Goal: Task Accomplishment & Management: Complete application form

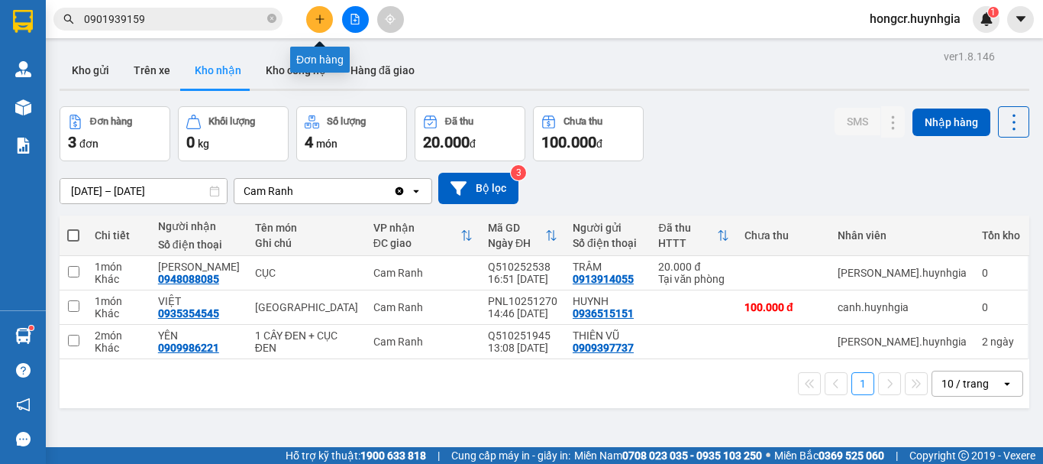
drag, startPoint x: 0, startPoint y: 0, endPoint x: 318, endPoint y: 20, distance: 318.4
click at [318, 20] on icon "plus" at bounding box center [320, 19] width 11 height 11
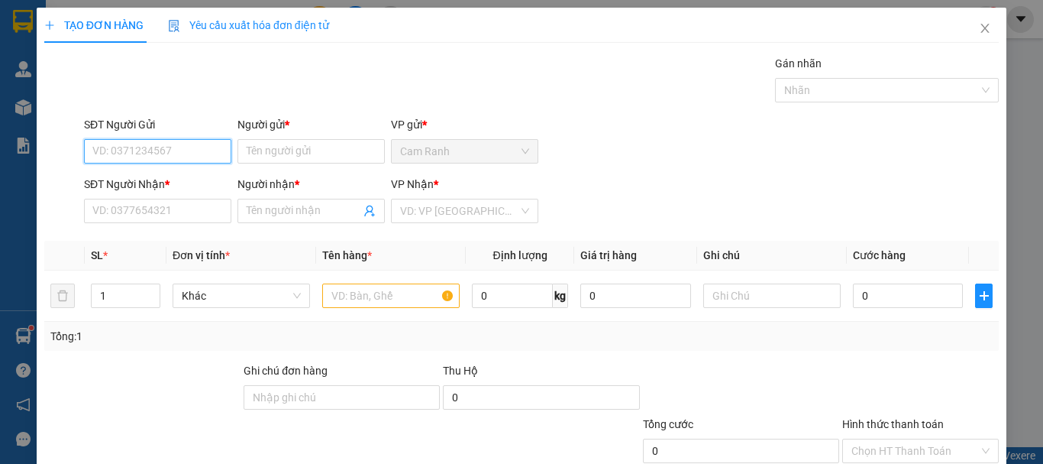
click at [201, 157] on input "SĐT Người Gửi" at bounding box center [157, 151] width 147 height 24
type input "0968386779"
click at [182, 183] on div "0968386779 - [GEOGRAPHIC_DATA]" at bounding box center [178, 181] width 172 height 17
type input "việt nha"
type input "0937191848"
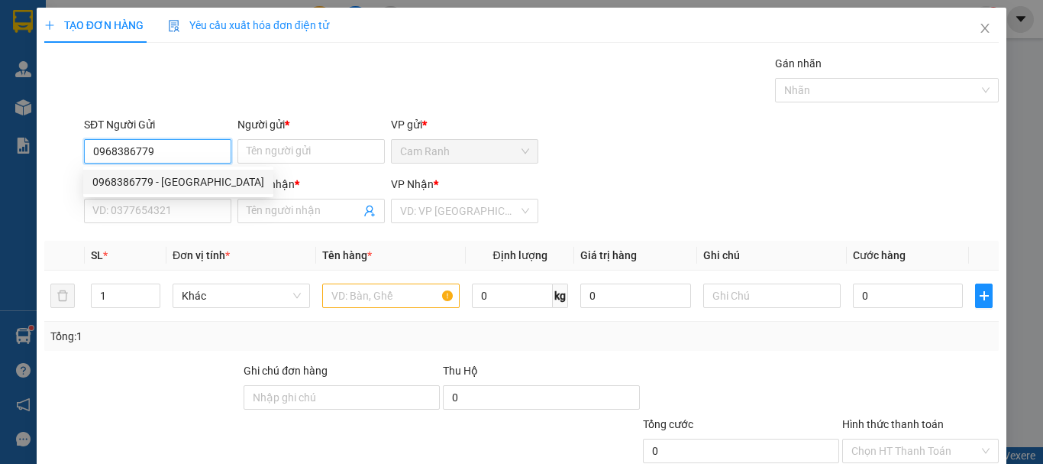
type input "labo quốc thiên"
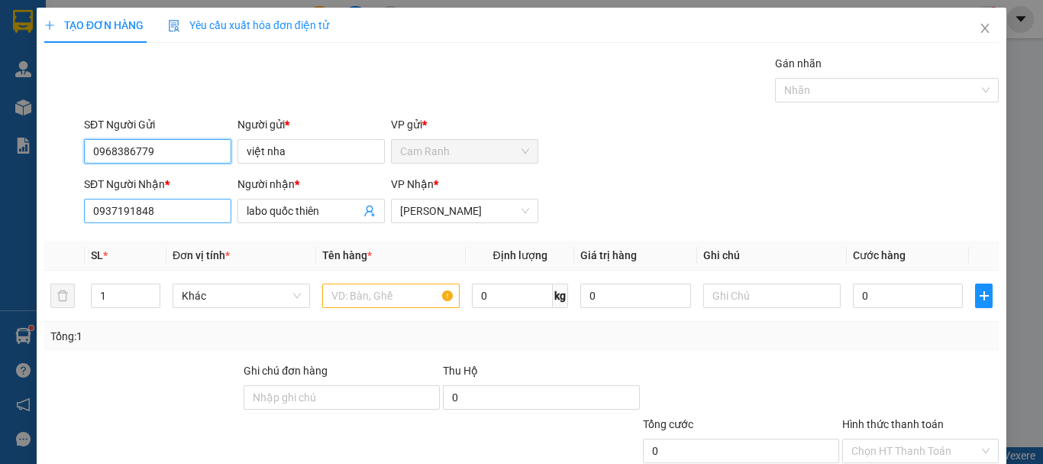
type input "0968386779"
click at [202, 215] on input "0937191848" at bounding box center [157, 211] width 147 height 24
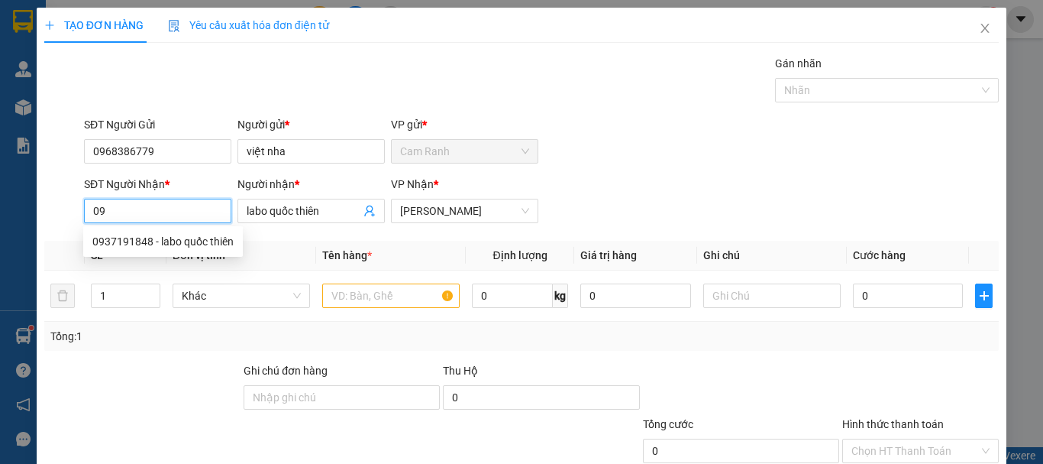
type input "0"
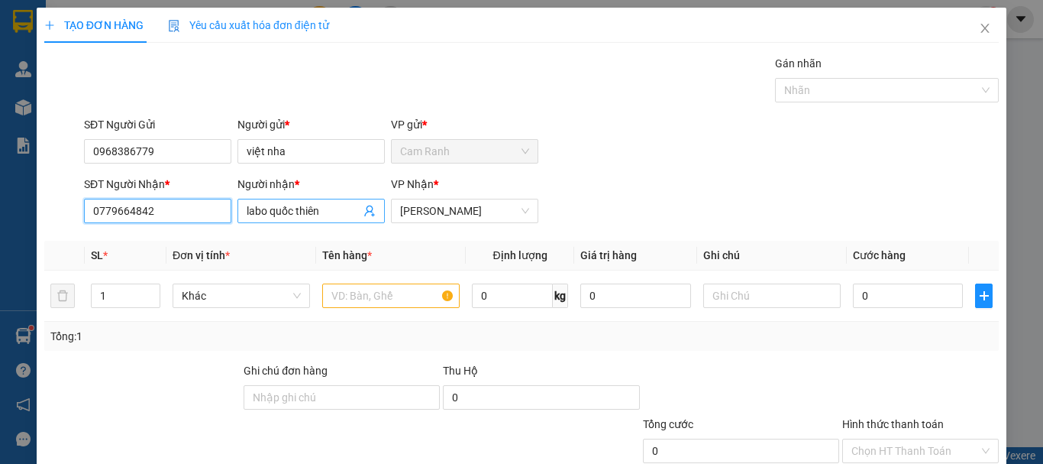
type input "0779664842"
click at [337, 209] on input "labo quốc thiên" at bounding box center [304, 210] width 114 height 17
type input "l"
type input "IKALAB"
click at [351, 296] on input "text" at bounding box center [390, 295] width 137 height 24
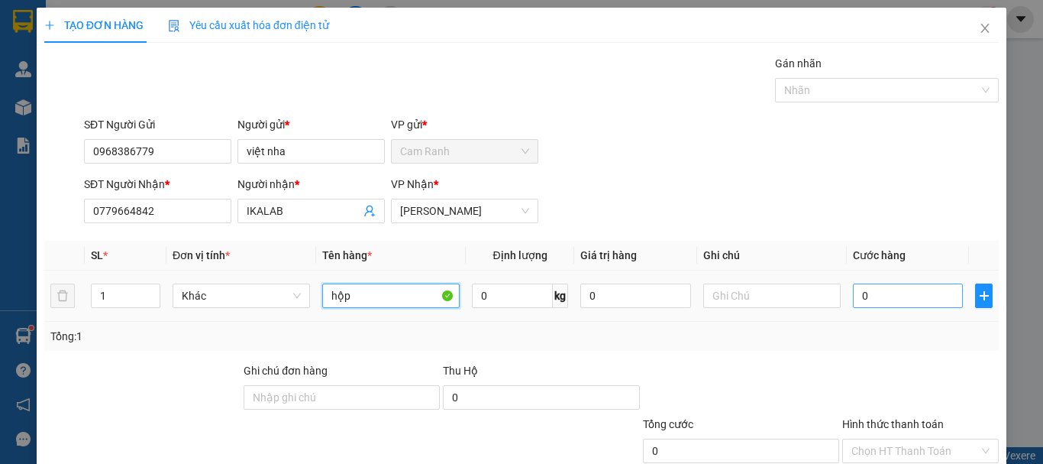
type input "hộp"
click at [906, 299] on input "0" at bounding box center [908, 295] width 110 height 24
type input "2"
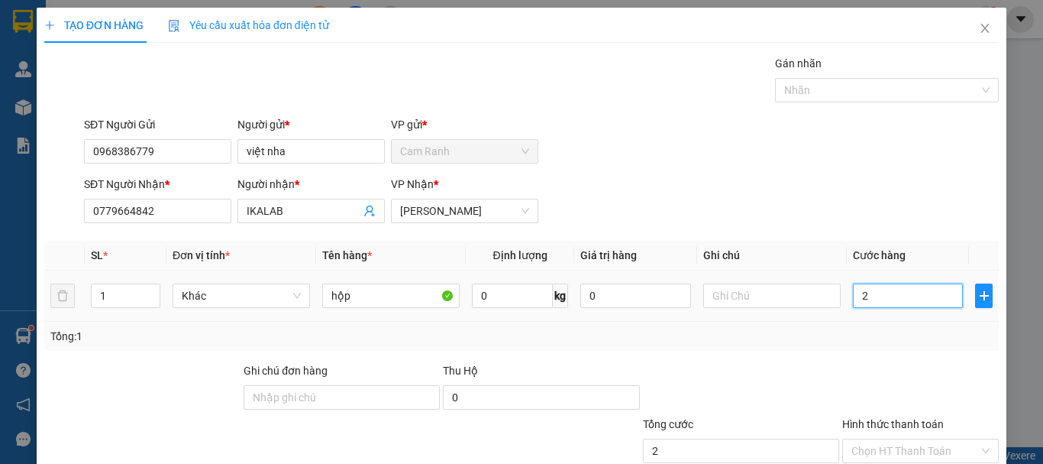
type input "20"
type input "200"
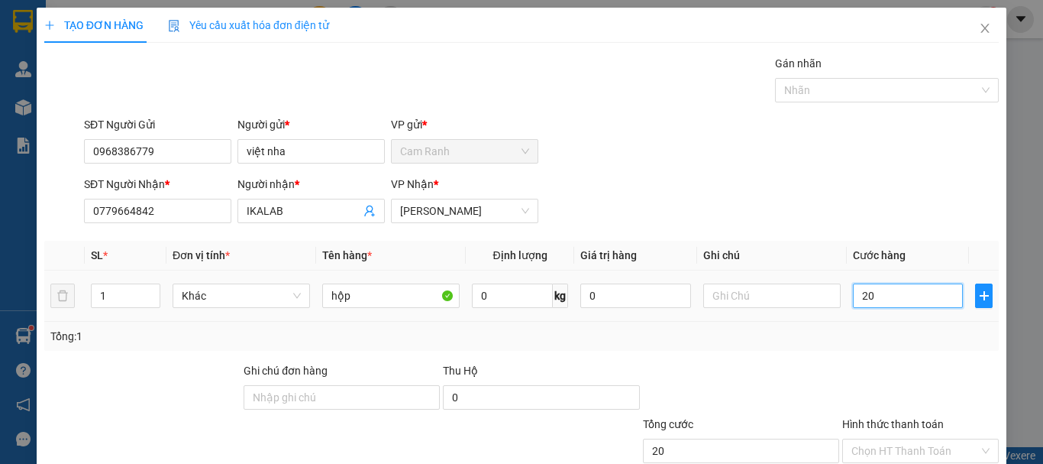
type input "200"
type input "2.000"
type input "20.000"
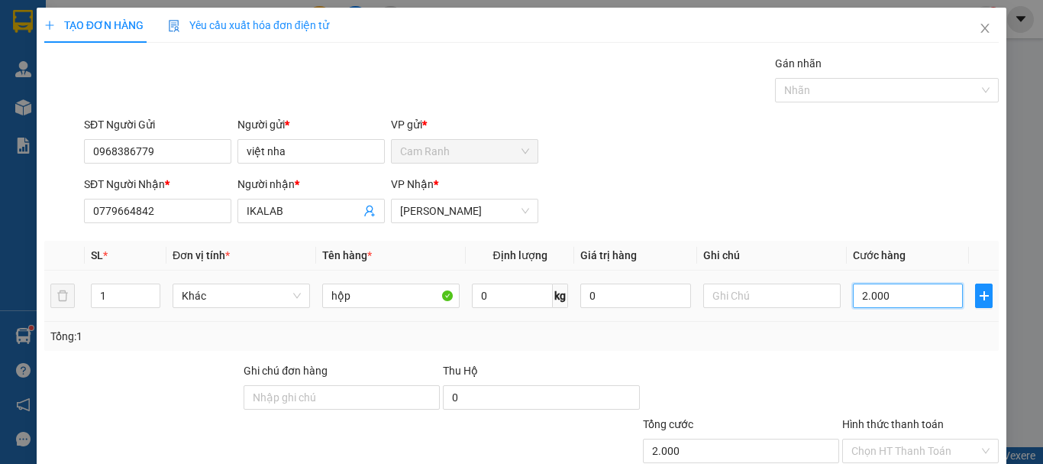
type input "20.000"
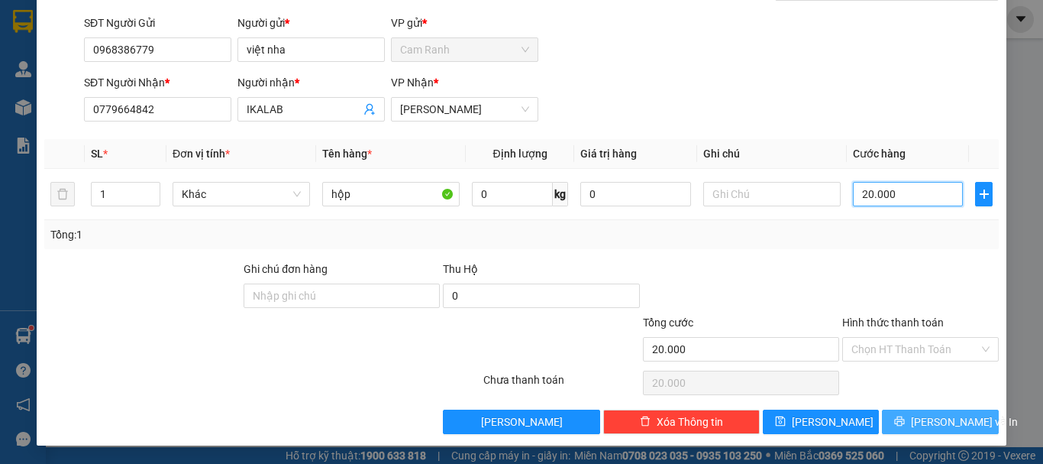
type input "20.000"
click at [917, 419] on span "[PERSON_NAME] và In" at bounding box center [964, 421] width 107 height 17
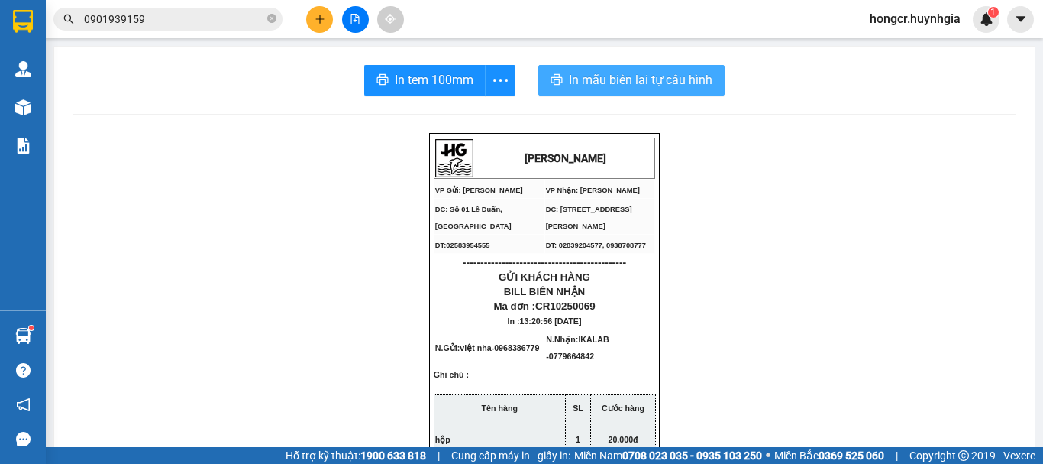
click at [590, 76] on span "In mẫu biên lai tự cấu hình" at bounding box center [641, 79] width 144 height 19
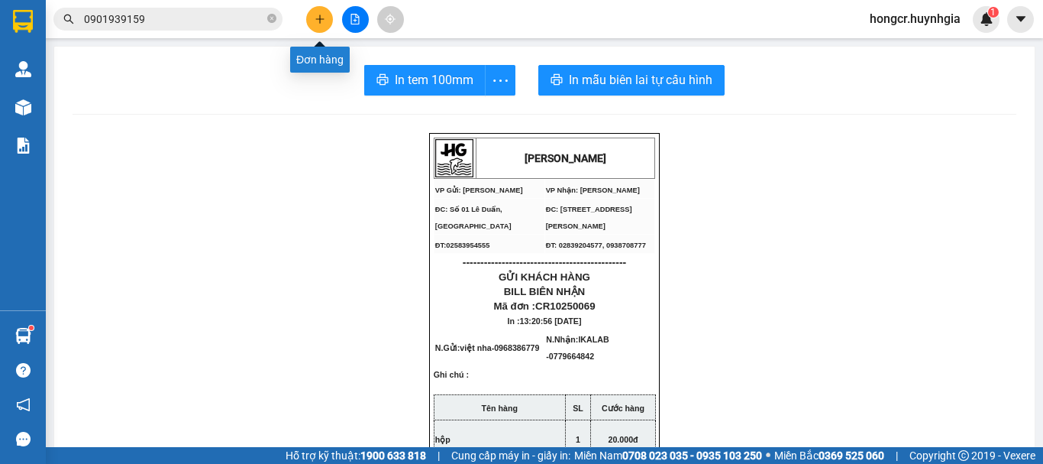
click at [319, 22] on icon "plus" at bounding box center [320, 19] width 11 height 11
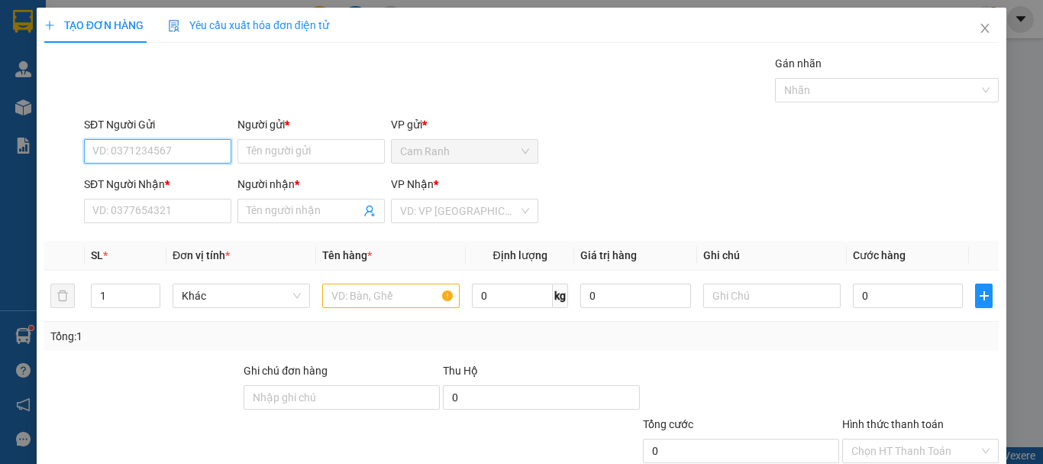
click at [173, 156] on input "SĐT Người Gửi" at bounding box center [157, 151] width 147 height 24
click at [164, 182] on div "0968386779 - [GEOGRAPHIC_DATA]" at bounding box center [178, 181] width 172 height 17
type input "0968386779"
type input "việt nha"
type input "0779664842"
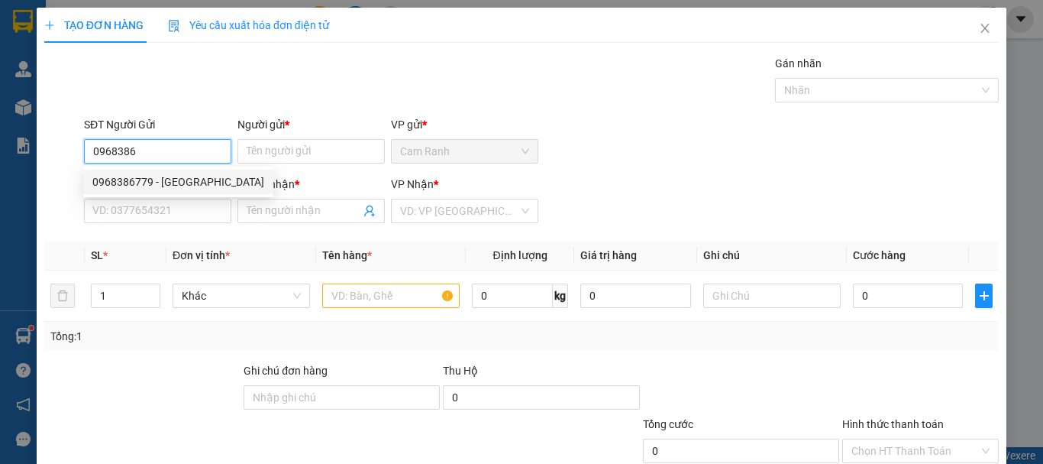
type input "IKALAB"
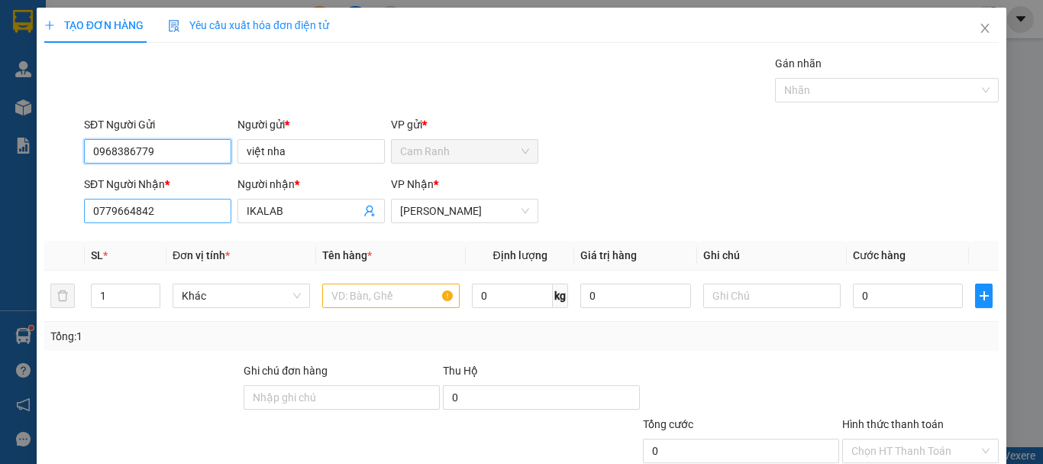
type input "0968386779"
click at [204, 213] on input "0779664842" at bounding box center [157, 211] width 147 height 24
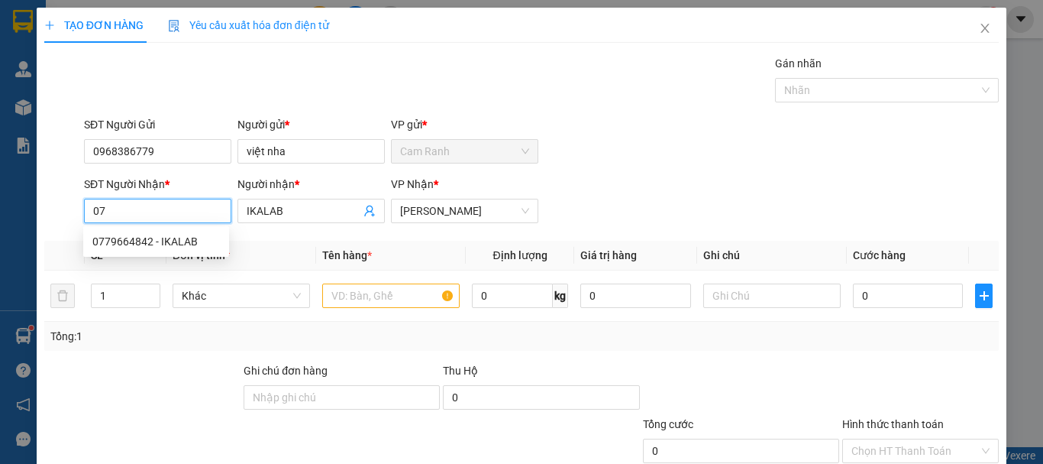
type input "0"
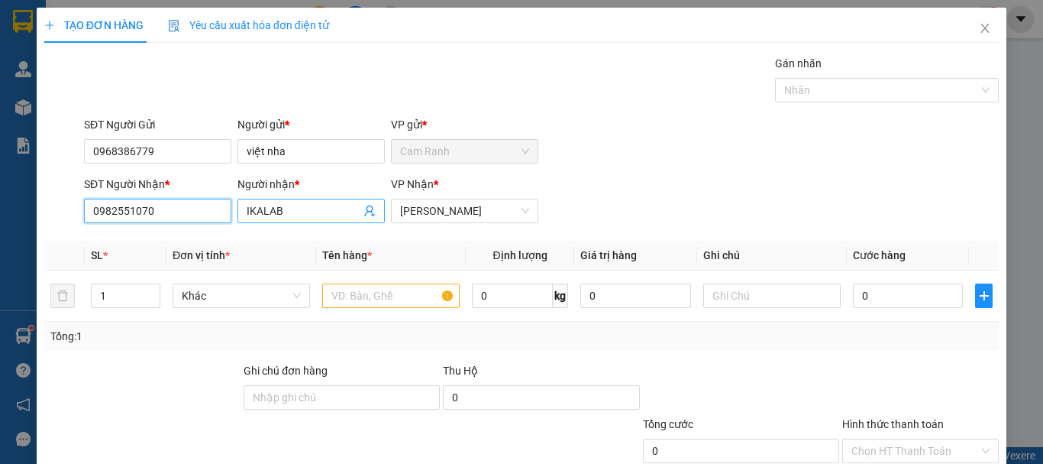
type input "0982551070"
click at [315, 206] on input "IKALAB" at bounding box center [304, 210] width 114 height 17
type input "I"
type input "[PERSON_NAME] (HUỆ)"
click at [396, 299] on input "text" at bounding box center [390, 295] width 137 height 24
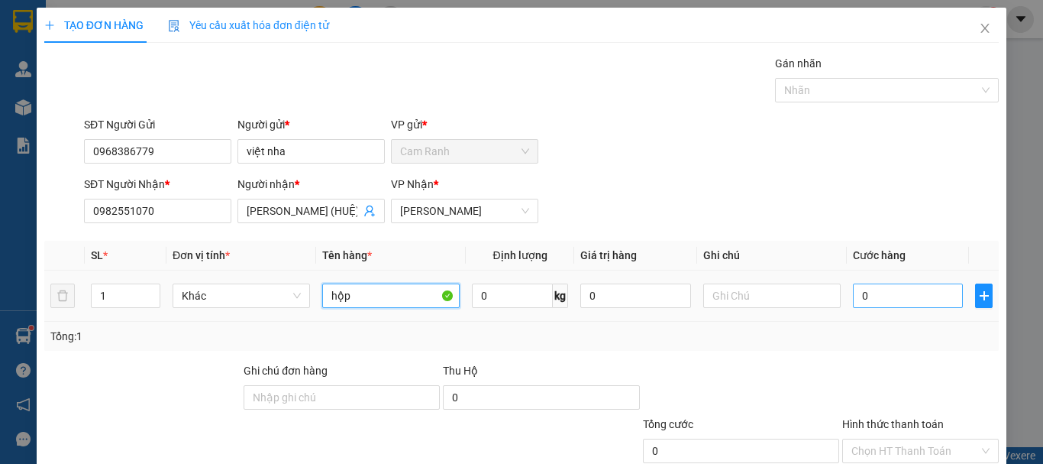
type input "hộp"
click at [913, 297] on input "0" at bounding box center [908, 295] width 110 height 24
type input "2"
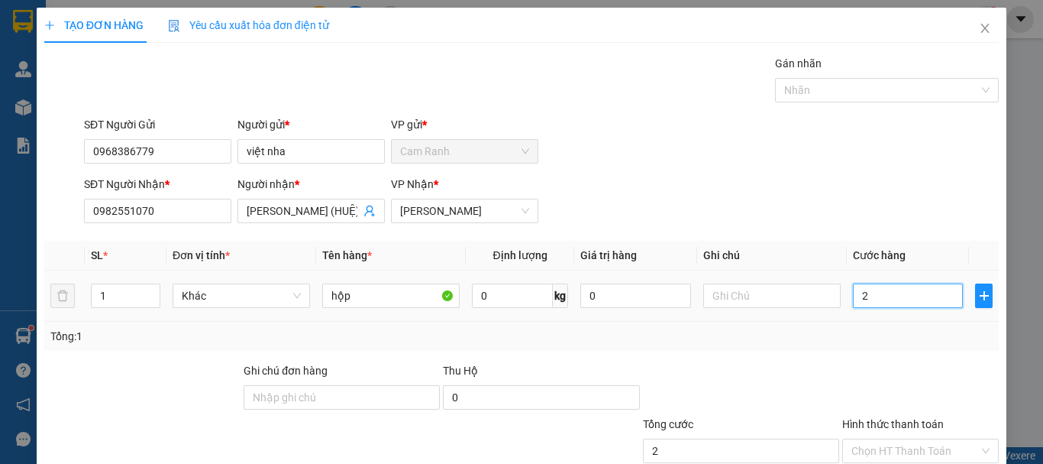
type input "20"
type input "200"
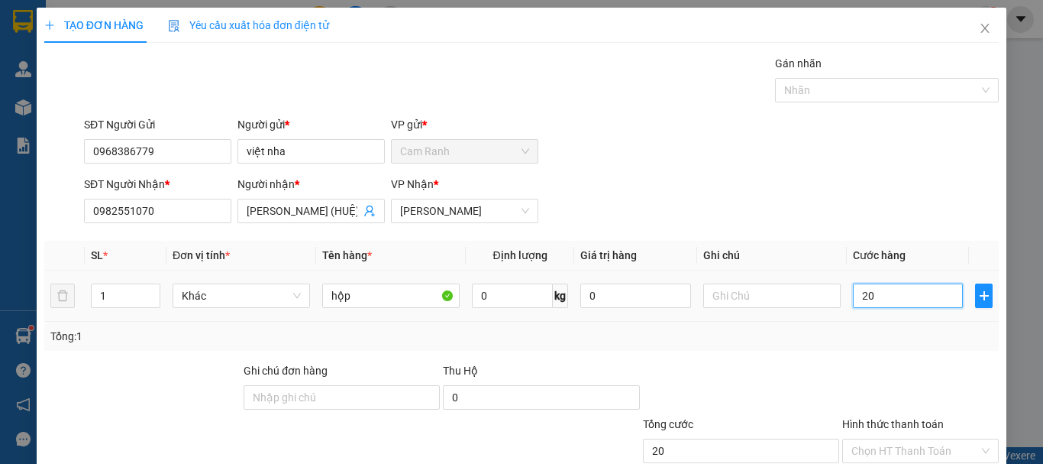
type input "200"
type input "2.000"
type input "20.000"
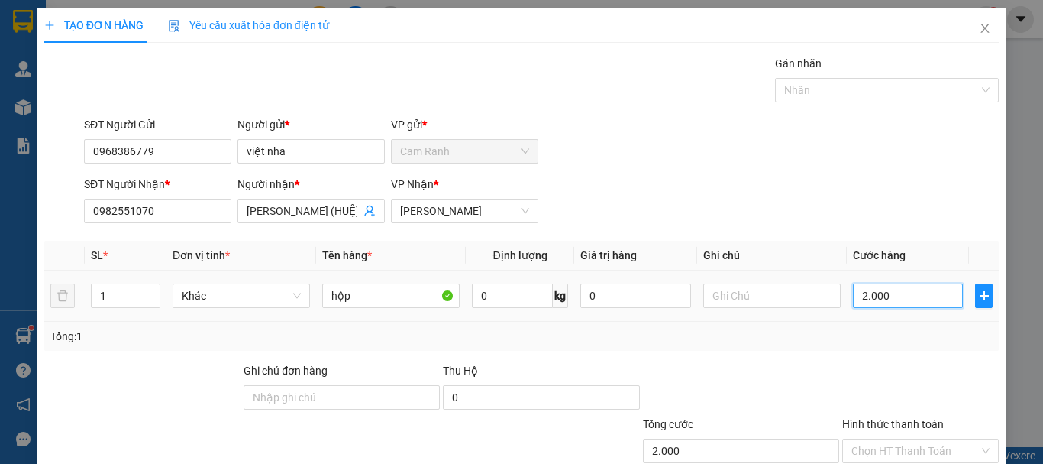
type input "20.000"
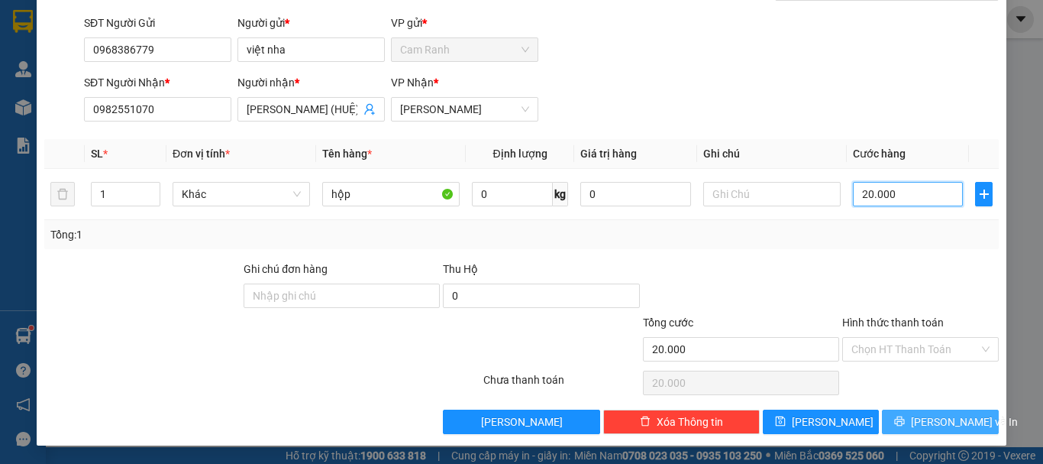
type input "20.000"
click at [918, 424] on span "[PERSON_NAME] và In" at bounding box center [964, 421] width 107 height 17
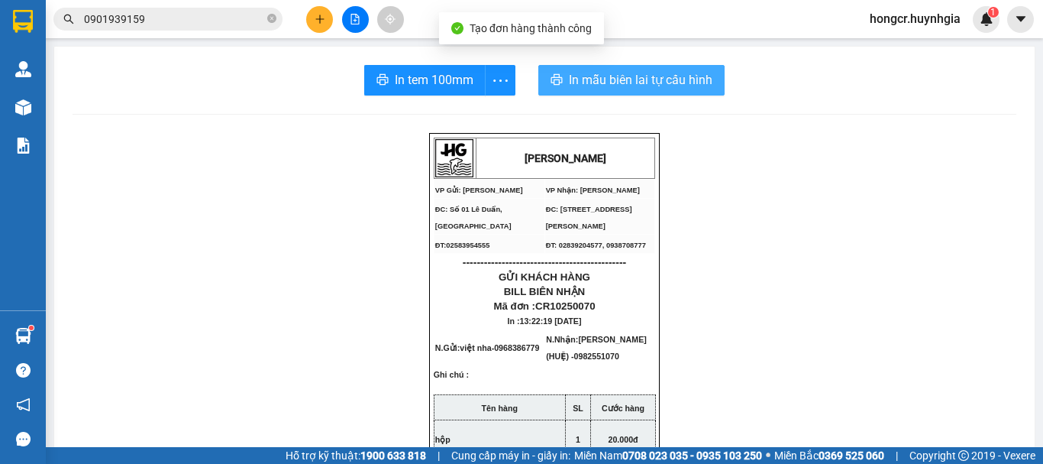
click at [628, 79] on span "In mẫu biên lai tự cấu hình" at bounding box center [641, 79] width 144 height 19
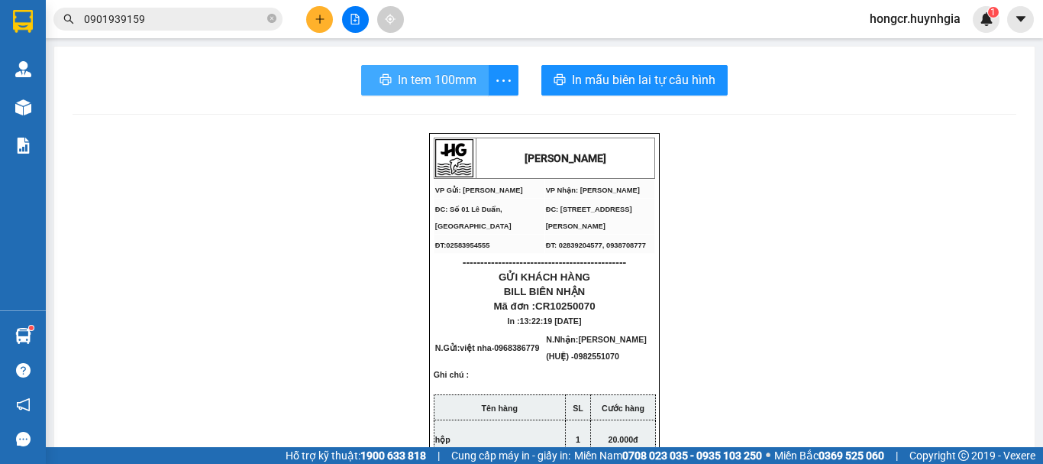
click at [432, 82] on span "In tem 100mm" at bounding box center [437, 79] width 79 height 19
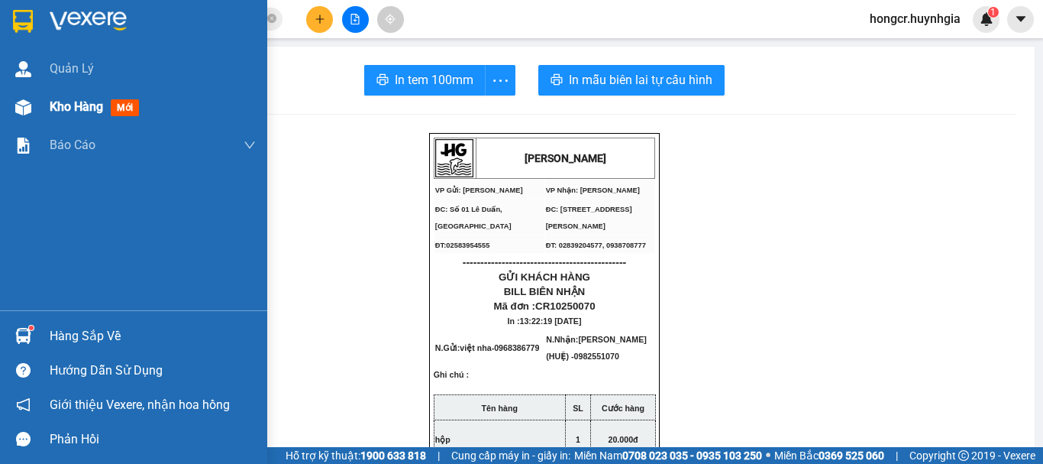
click at [66, 107] on span "Kho hàng" at bounding box center [76, 106] width 53 height 15
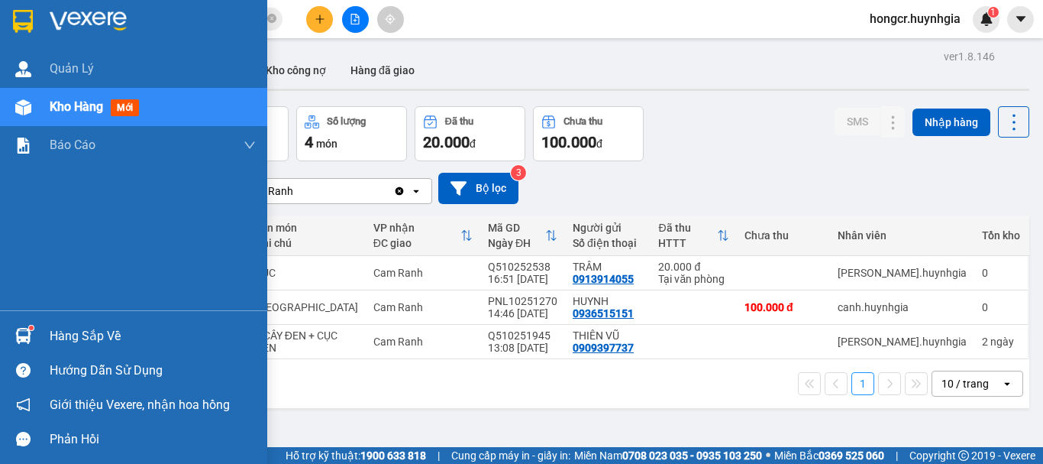
click at [70, 108] on span "Kho hàng" at bounding box center [76, 106] width 53 height 15
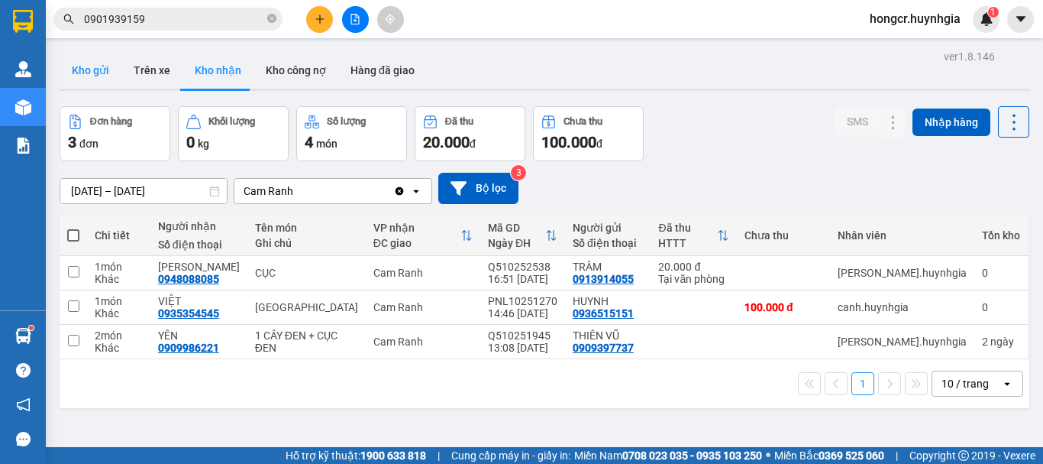
click at [99, 71] on button "Kho gửi" at bounding box center [91, 70] width 62 height 37
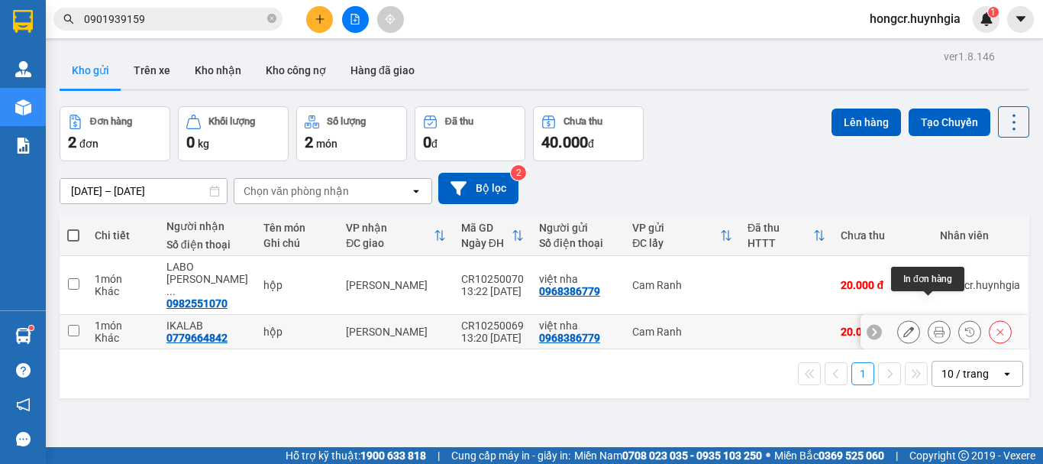
click at [934, 326] on icon at bounding box center [939, 331] width 11 height 11
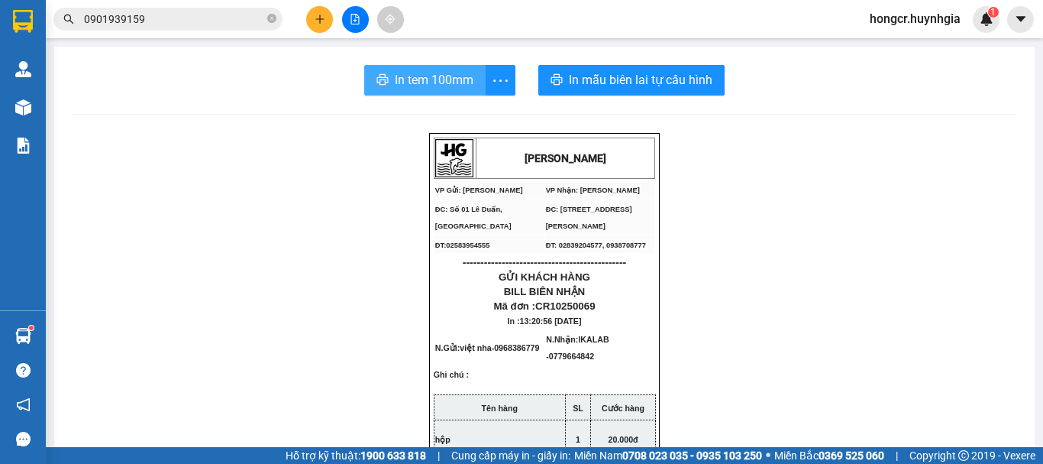
click at [419, 89] on span "In tem 100mm" at bounding box center [434, 79] width 79 height 19
